Goal: Transaction & Acquisition: Purchase product/service

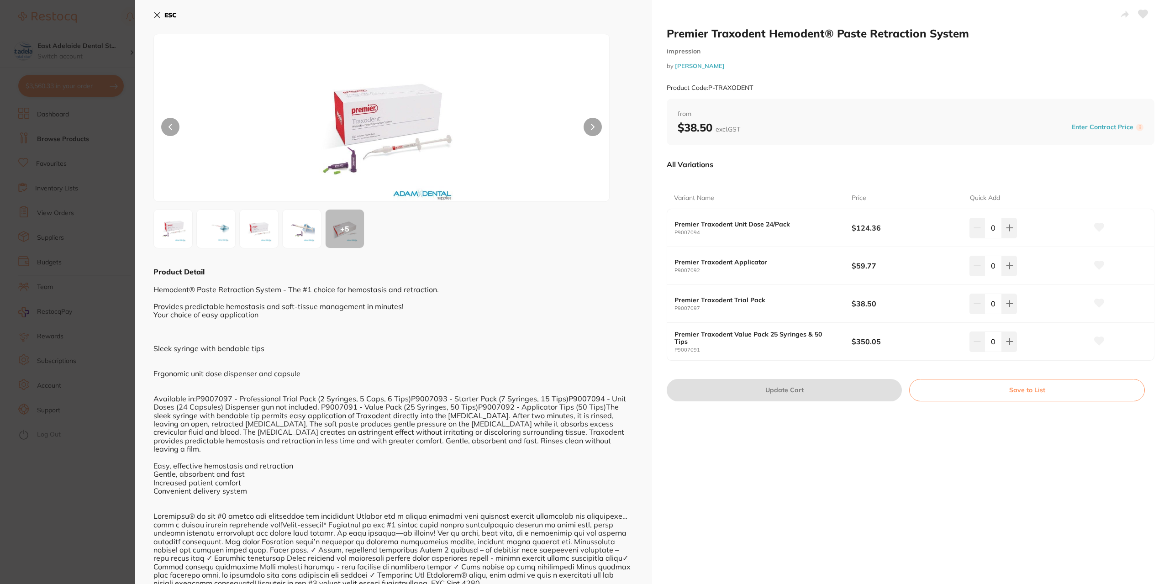
scroll to position [417, 0]
click at [30, 216] on section "Premier Traxodent Hemodent® Paste Retraction System impression by [PERSON_NAME]…" at bounding box center [584, 292] width 1169 height 584
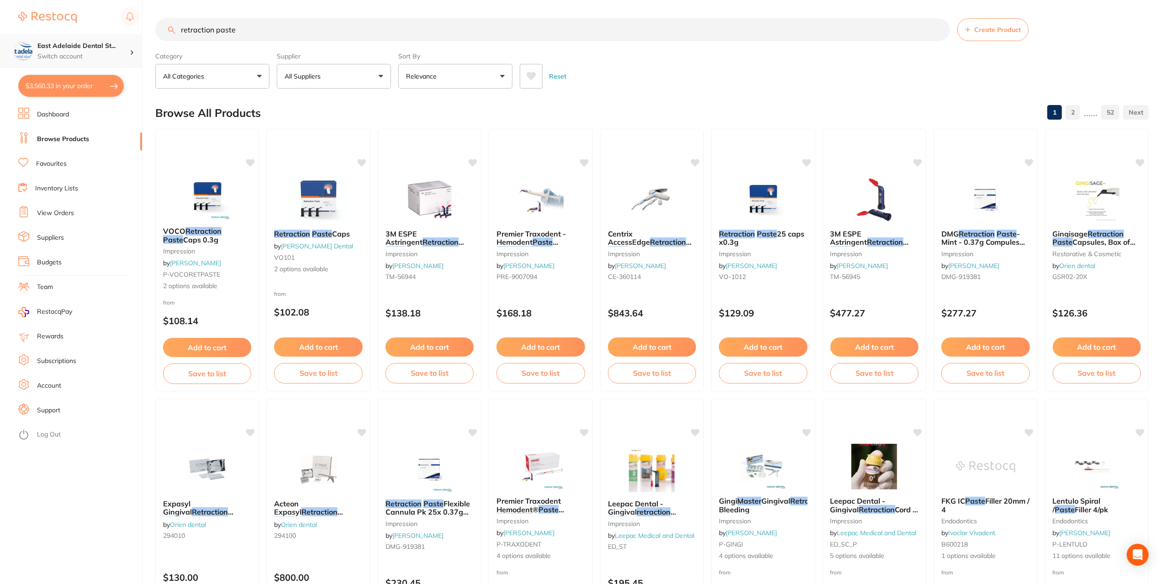
drag, startPoint x: 259, startPoint y: 31, endPoint x: 0, endPoint y: 63, distance: 261.4
click at [0, 63] on div "$3,560.33 [STREET_ADDRESS] Switch account East Adelaide Dental Studio $3,560.33…" at bounding box center [583, 292] width 1167 height 584
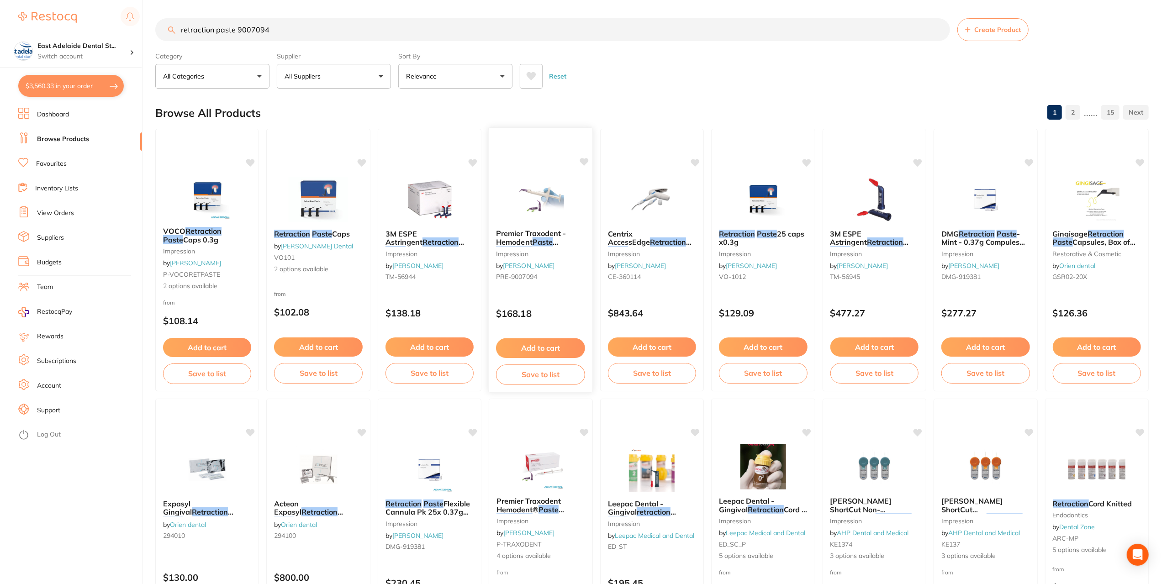
type input "retraction paste 9007094"
click at [572, 343] on button "Add to cart" at bounding box center [540, 348] width 89 height 20
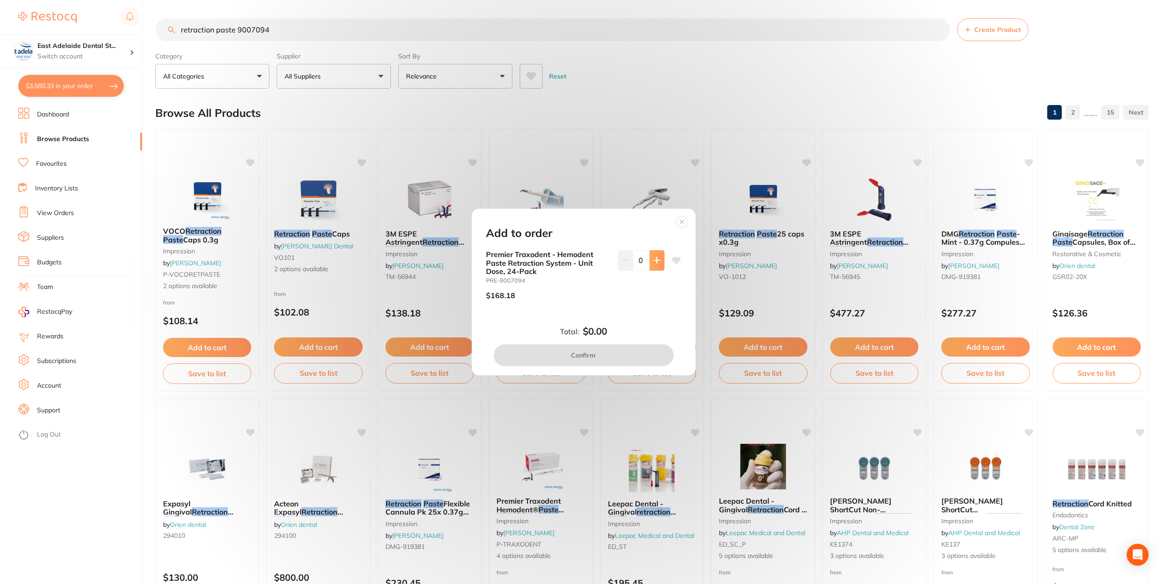
click at [655, 266] on button at bounding box center [657, 260] width 15 height 20
type input "1"
click at [628, 360] on button "Confirm" at bounding box center [584, 355] width 180 height 22
checkbox input "false"
